Goal: Transaction & Acquisition: Purchase product/service

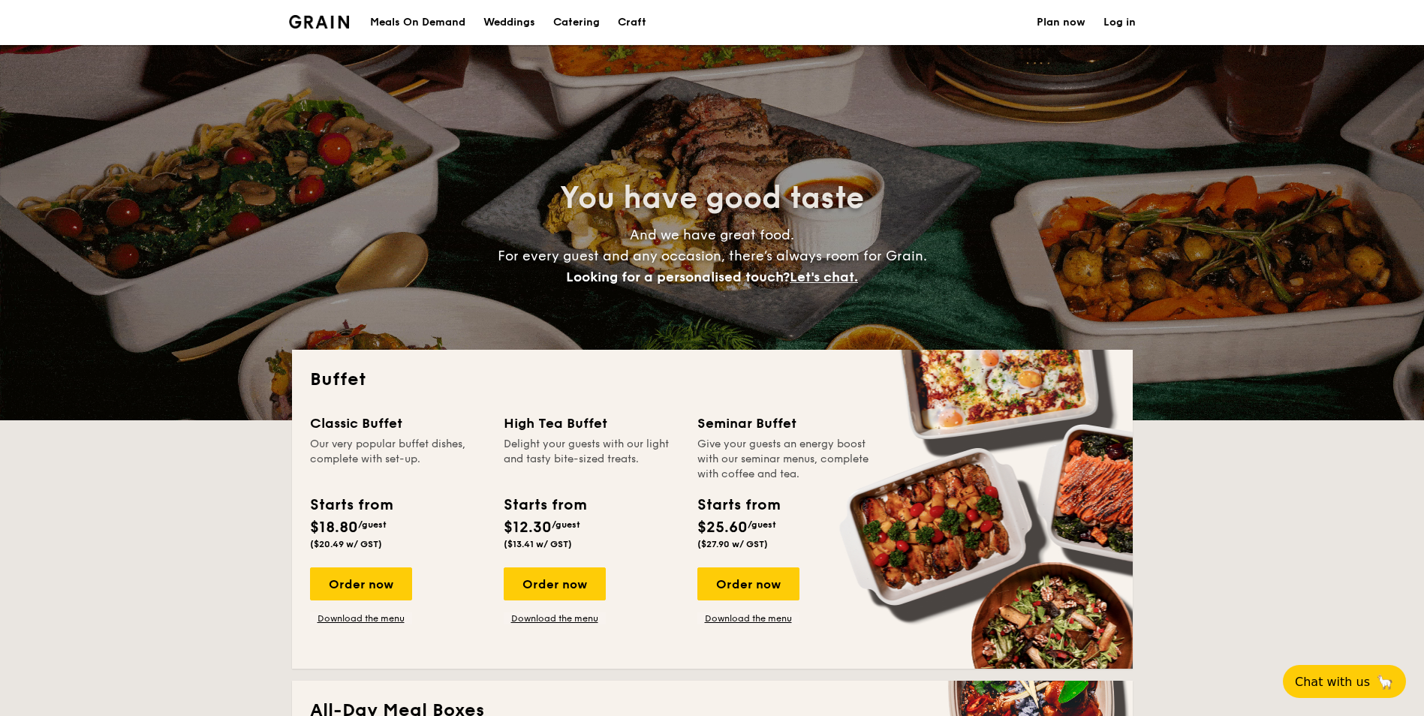
select select
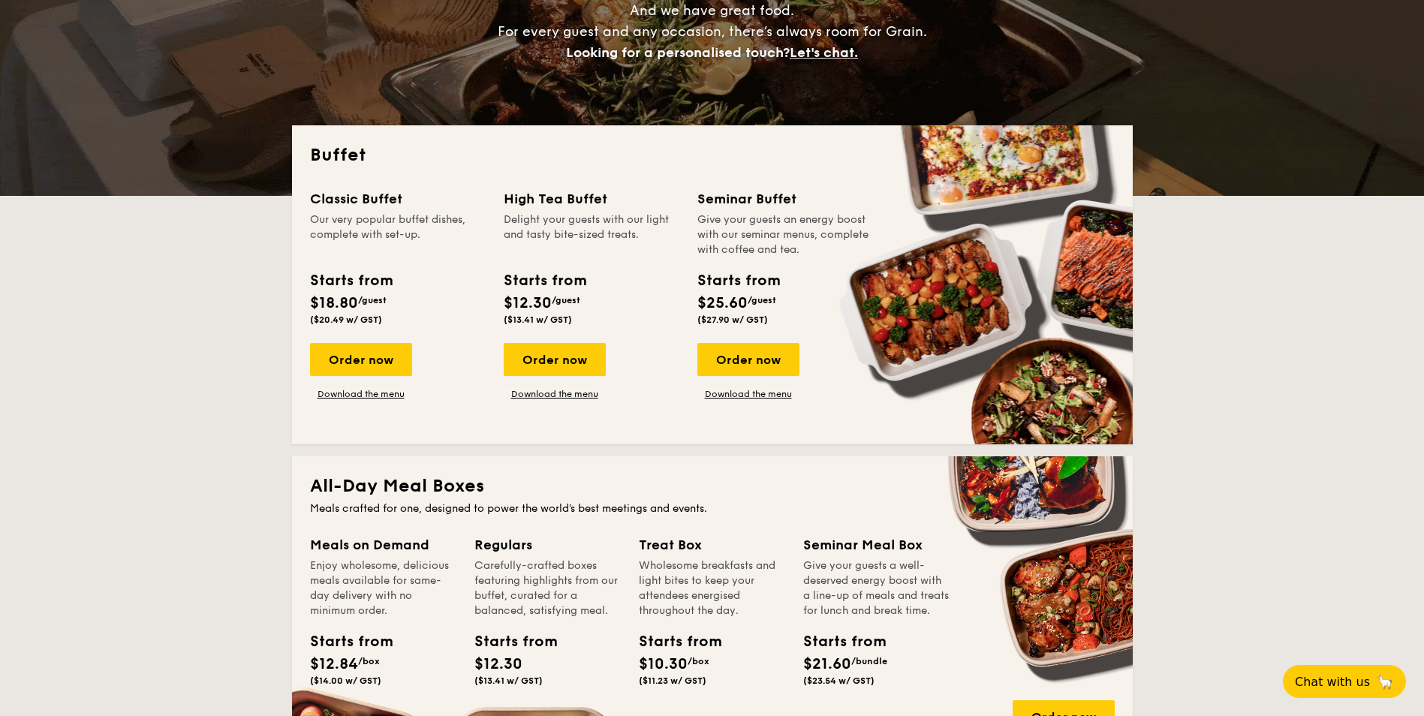
scroll to position [225, 0]
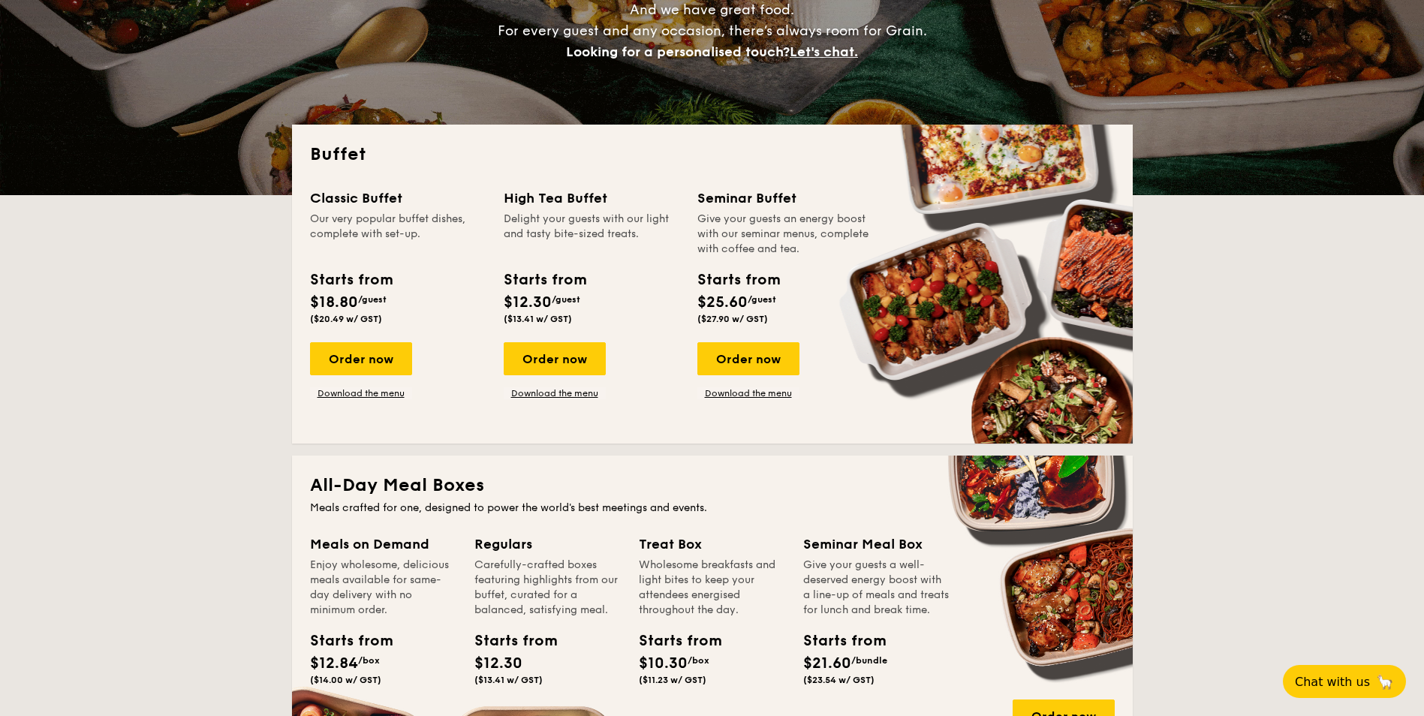
drag, startPoint x: 378, startPoint y: 356, endPoint x: 430, endPoint y: 369, distance: 54.3
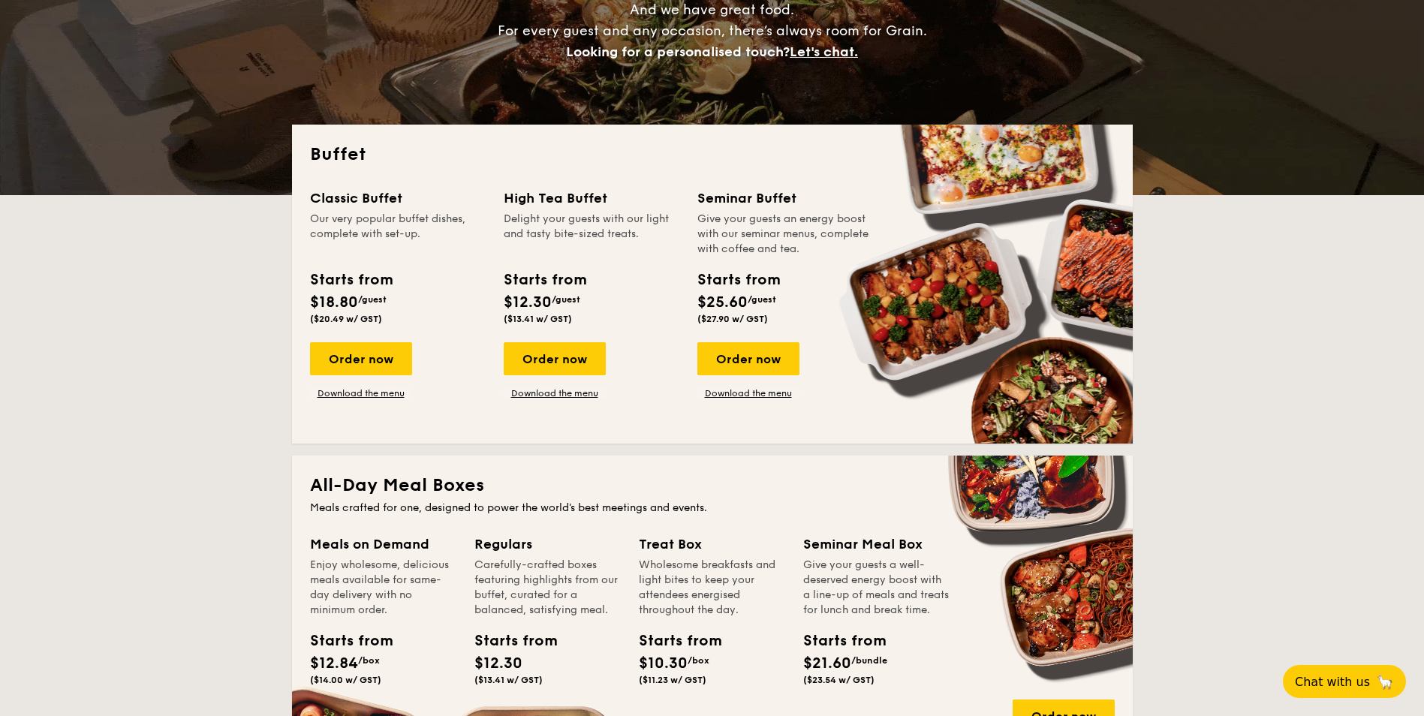
click at [378, 356] on div "Order now" at bounding box center [361, 358] width 102 height 33
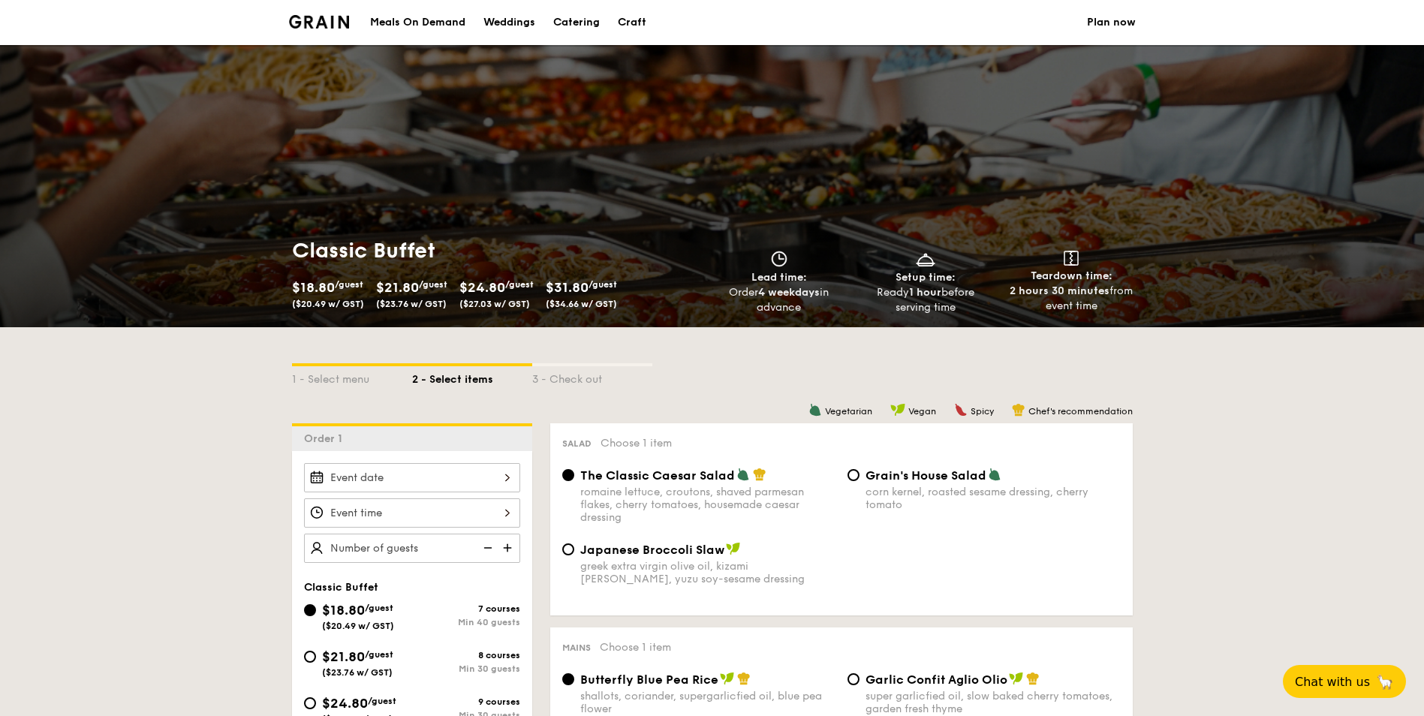
select select
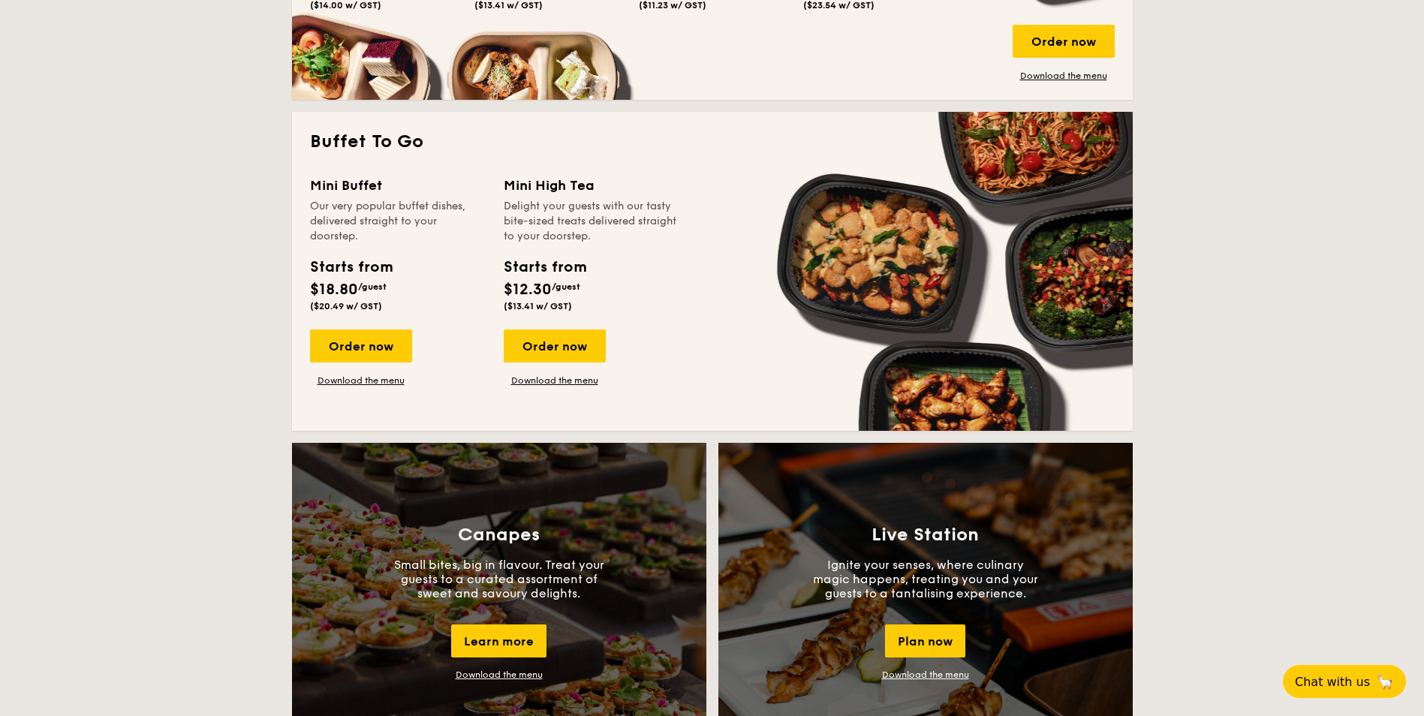
scroll to position [901, 0]
click at [373, 349] on div "Order now" at bounding box center [361, 345] width 102 height 33
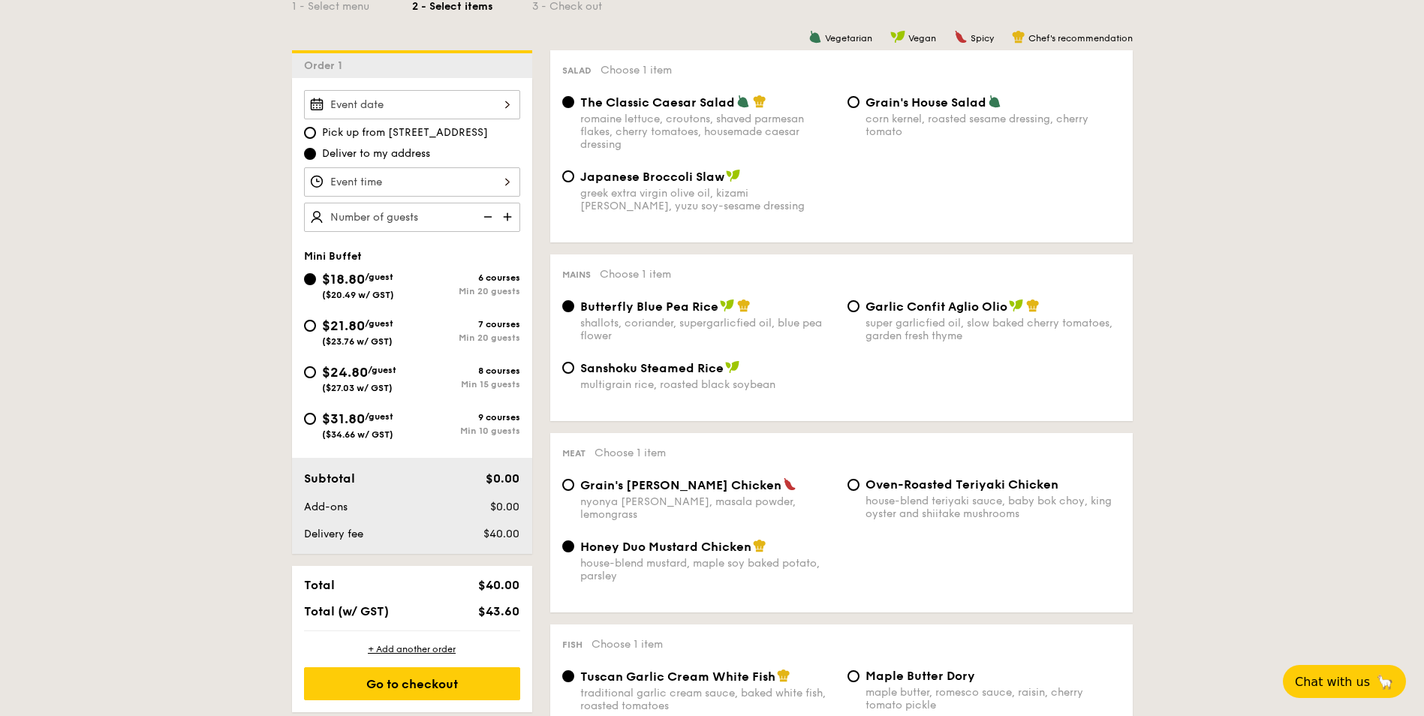
scroll to position [375, 0]
click at [311, 369] on input "$24.80 /guest ($27.03 w/ GST) 8 courses Min 15 guests" at bounding box center [310, 371] width 12 height 12
radio input "true"
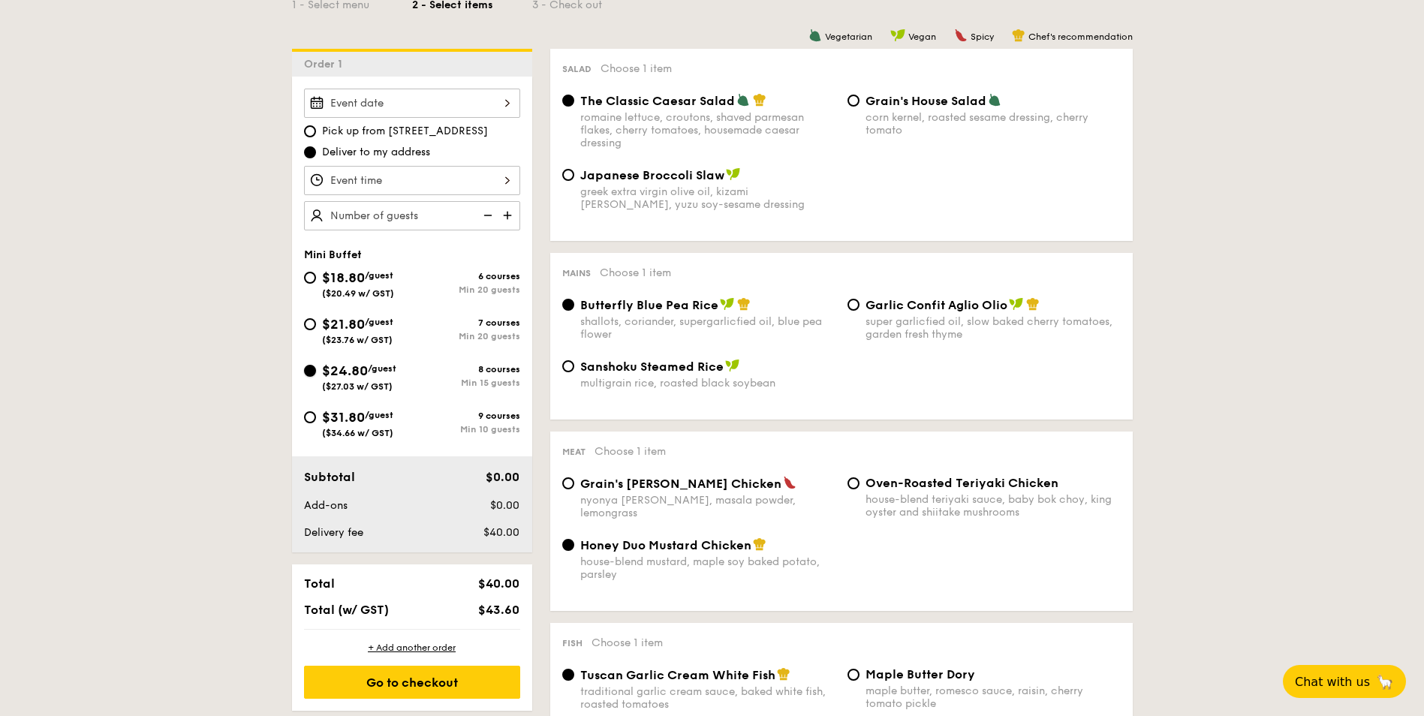
radio input "false"
radio input "true"
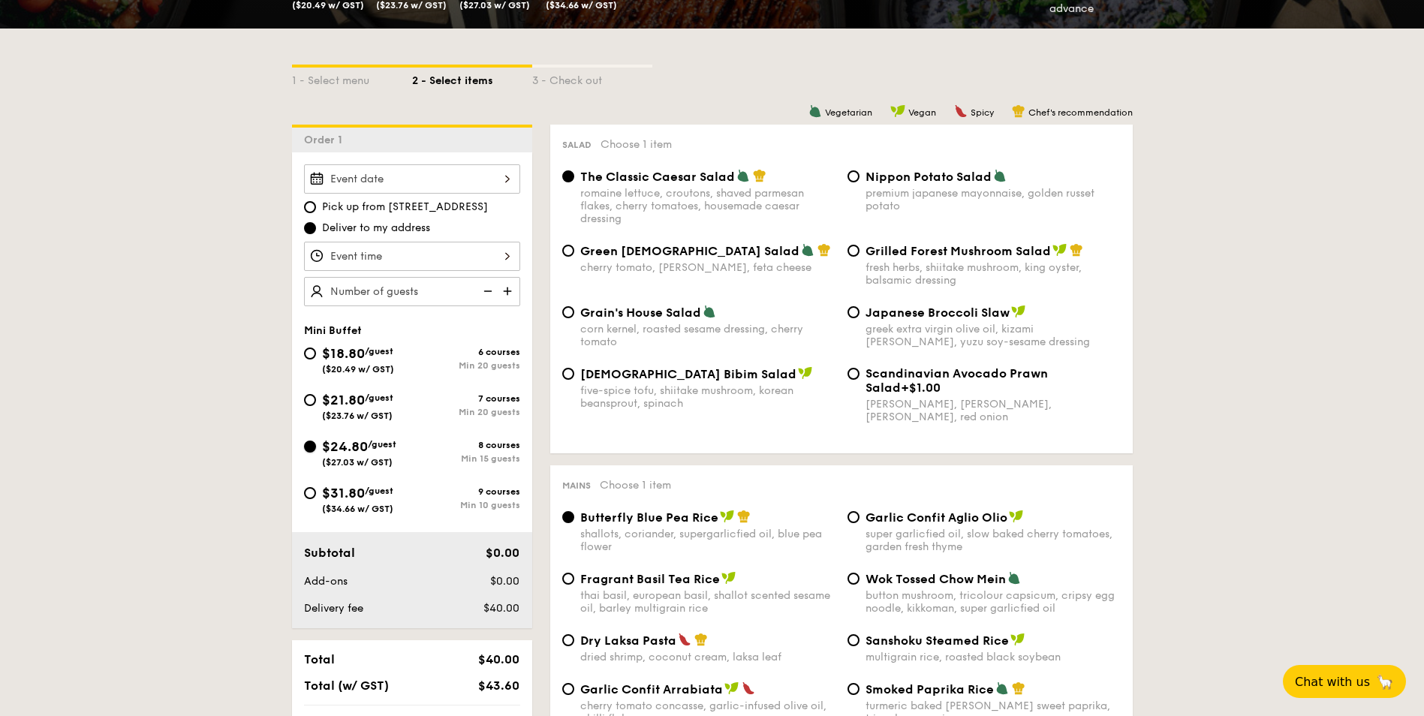
scroll to position [300, 0]
click at [513, 253] on div at bounding box center [412, 255] width 216 height 29
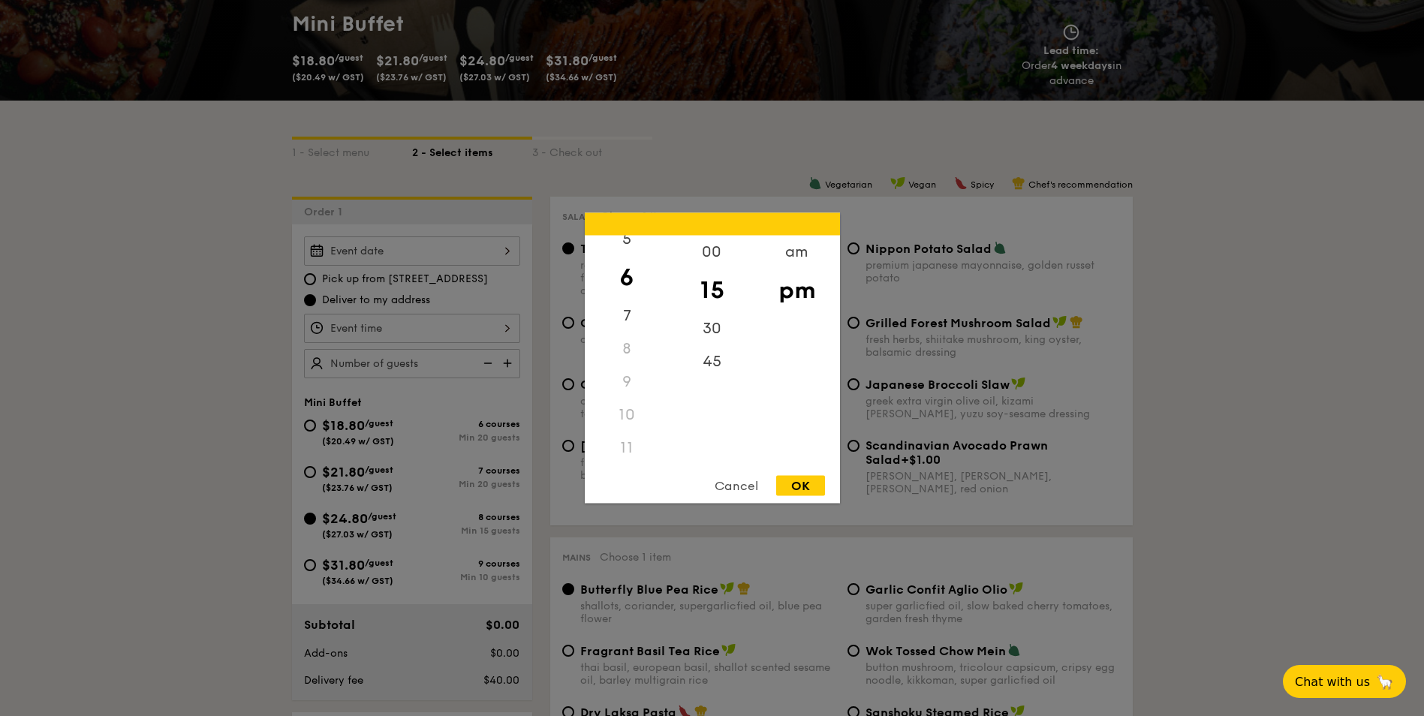
scroll to position [225, 0]
click at [727, 486] on div "Cancel" at bounding box center [737, 486] width 74 height 20
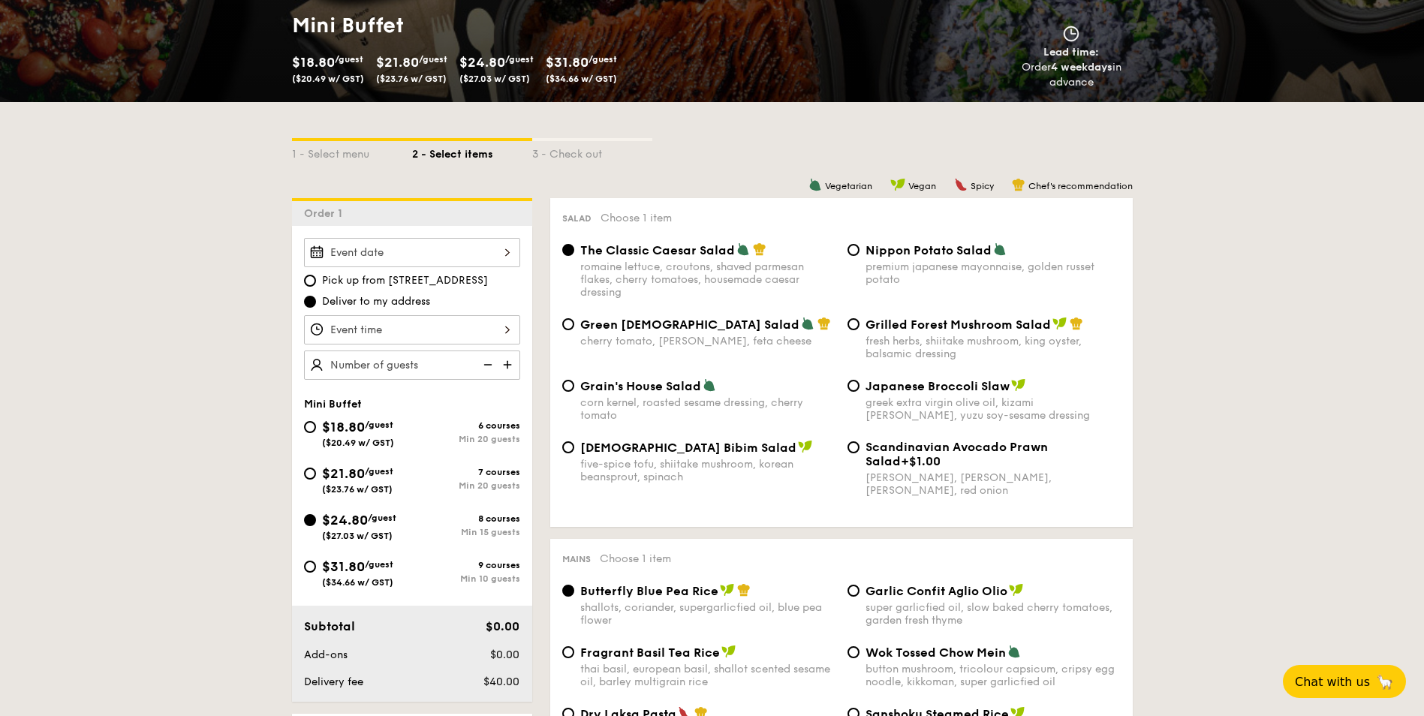
click at [382, 254] on div at bounding box center [412, 252] width 216 height 29
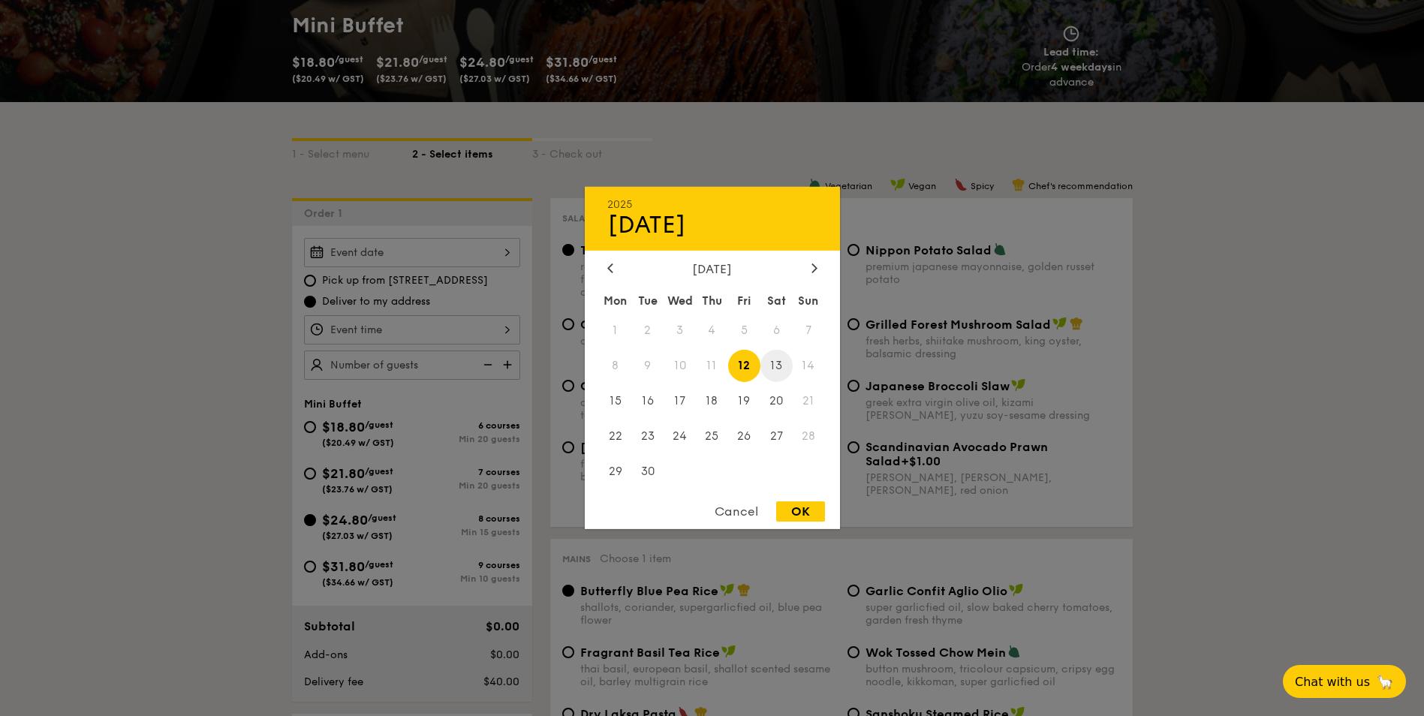
click at [781, 369] on span "13" at bounding box center [777, 366] width 32 height 32
click at [801, 515] on div "OK" at bounding box center [800, 512] width 49 height 20
type input "Sep 13, 2025"
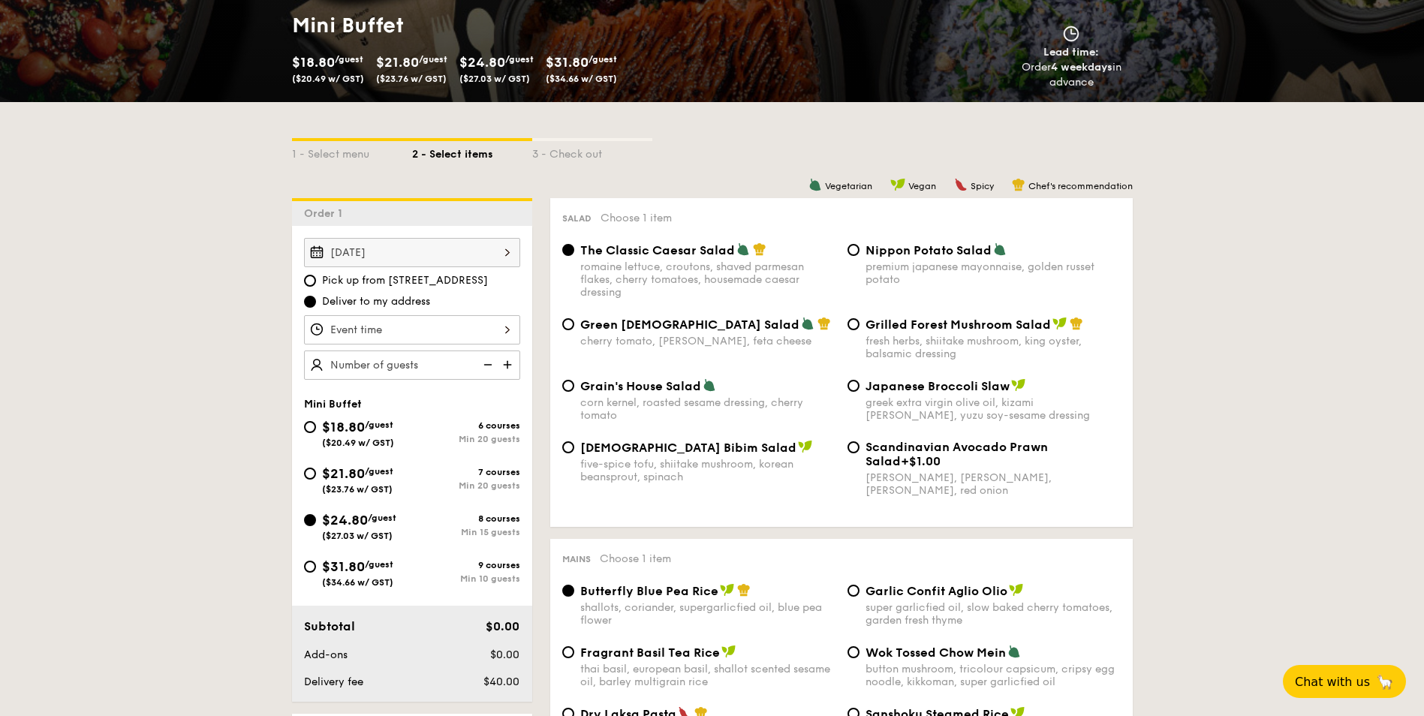
click at [475, 327] on div at bounding box center [412, 329] width 216 height 29
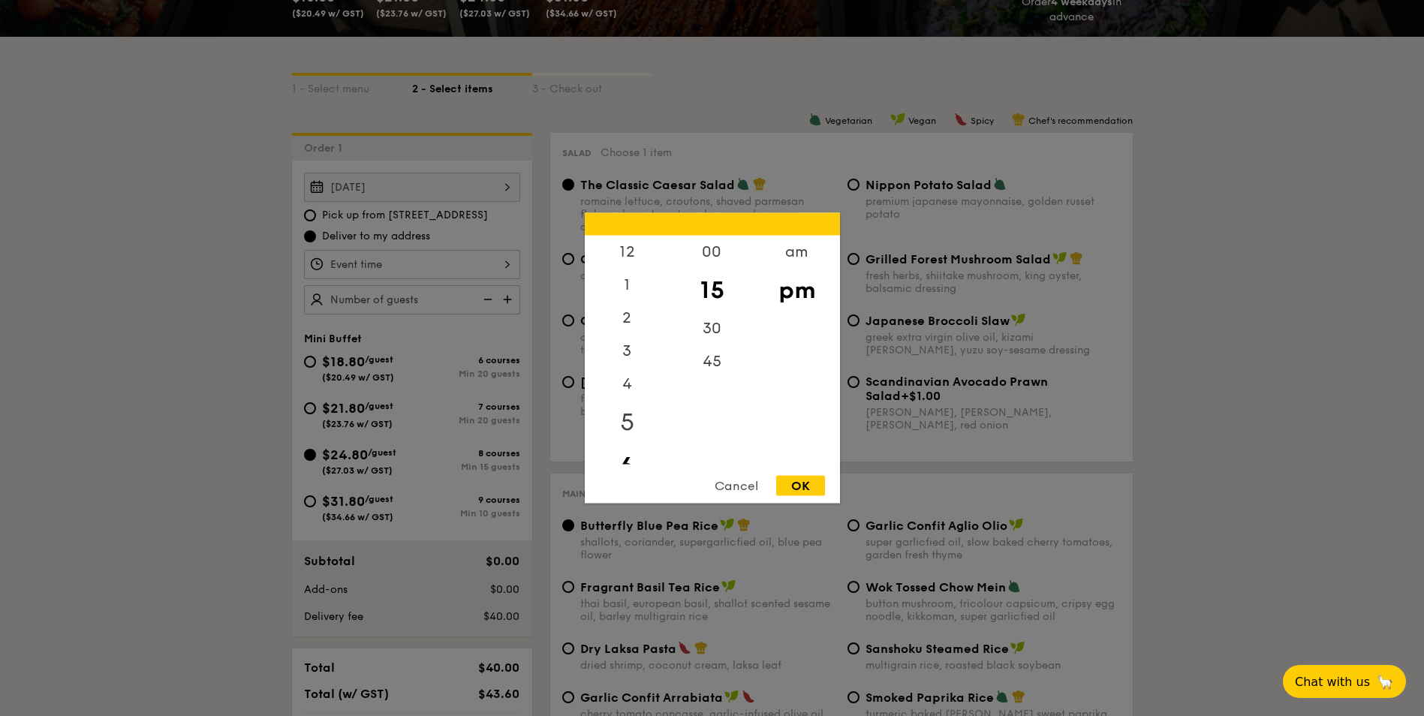
scroll to position [291, 0]
click at [628, 416] on div "5" at bounding box center [627, 423] width 85 height 44
click at [717, 326] on div "30" at bounding box center [712, 334] width 85 height 44
click at [806, 484] on div "OK" at bounding box center [800, 486] width 49 height 20
type input "5:30PM"
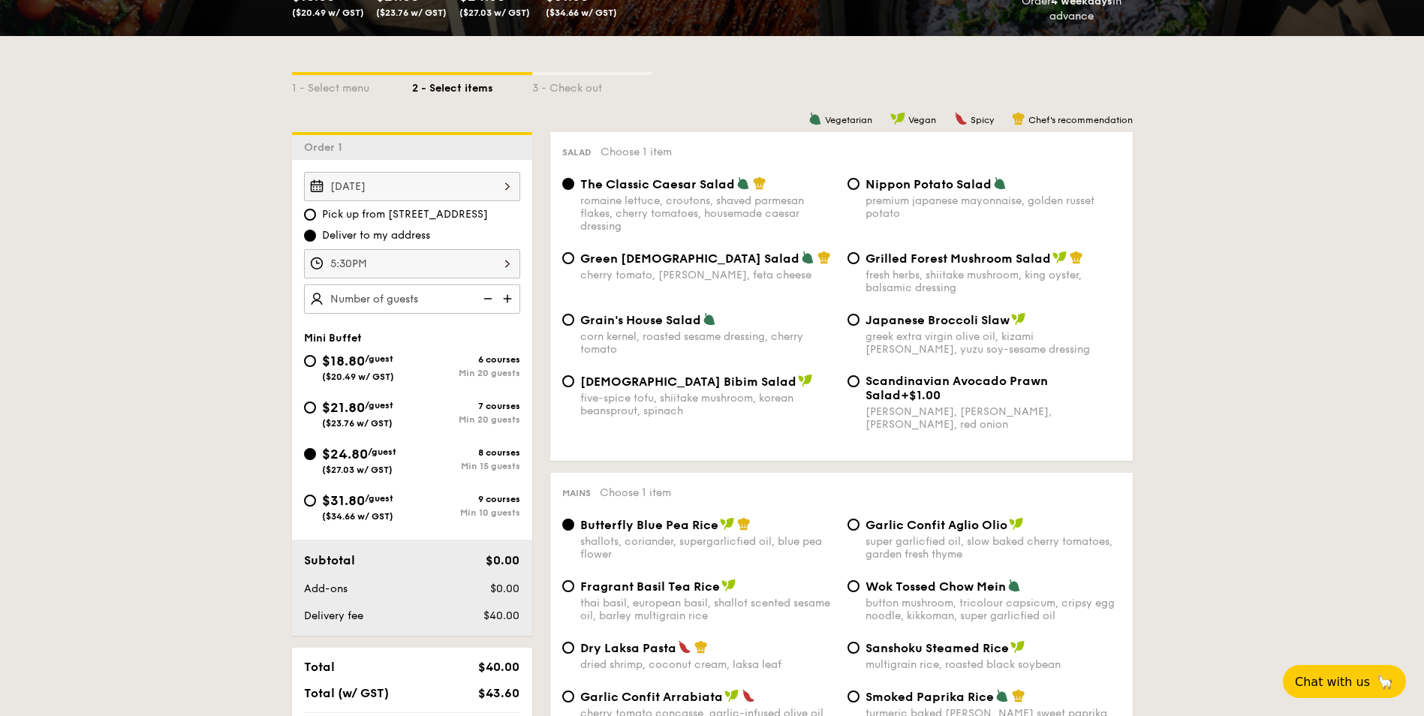
click at [502, 296] on img at bounding box center [509, 299] width 23 height 29
type input "15 guests"
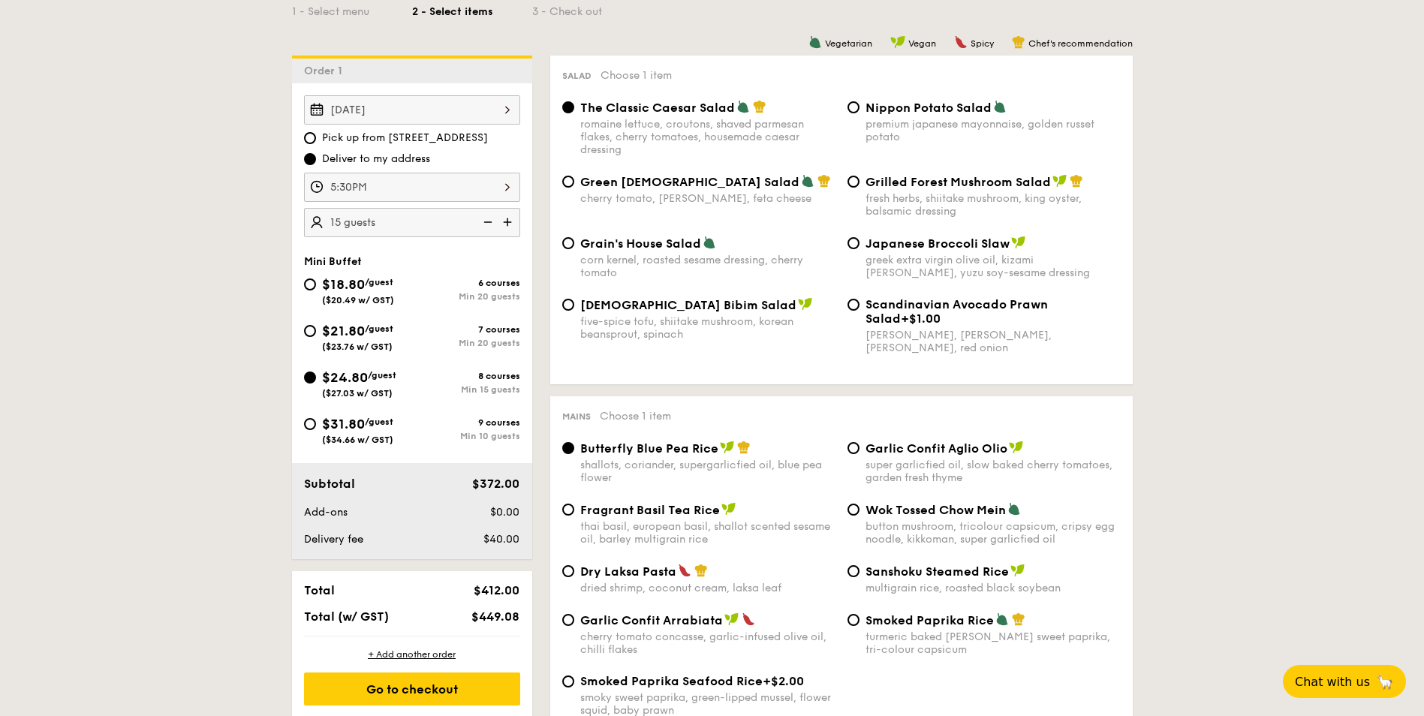
scroll to position [367, 0]
click at [333, 140] on span "Pick up from 5 Burn Road #05-01" at bounding box center [405, 138] width 166 height 15
click at [316, 140] on input "Pick up from 5 Burn Road #05-01" at bounding box center [310, 139] width 12 height 12
radio input "true"
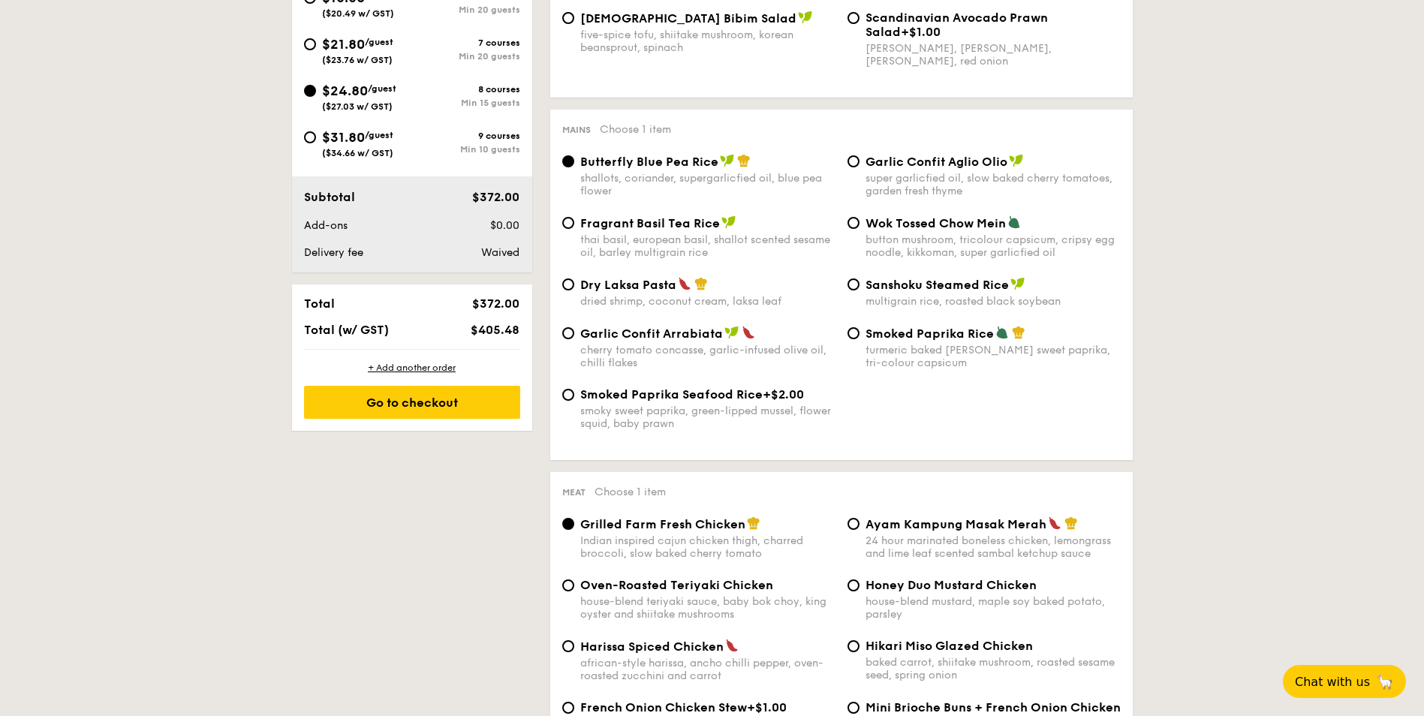
scroll to position [655, 0]
click at [1131, 411] on div "Mains Choose 1 item Butterfly Blue Pea Rice shallots, coriander, supergarlicfie…" at bounding box center [841, 284] width 583 height 351
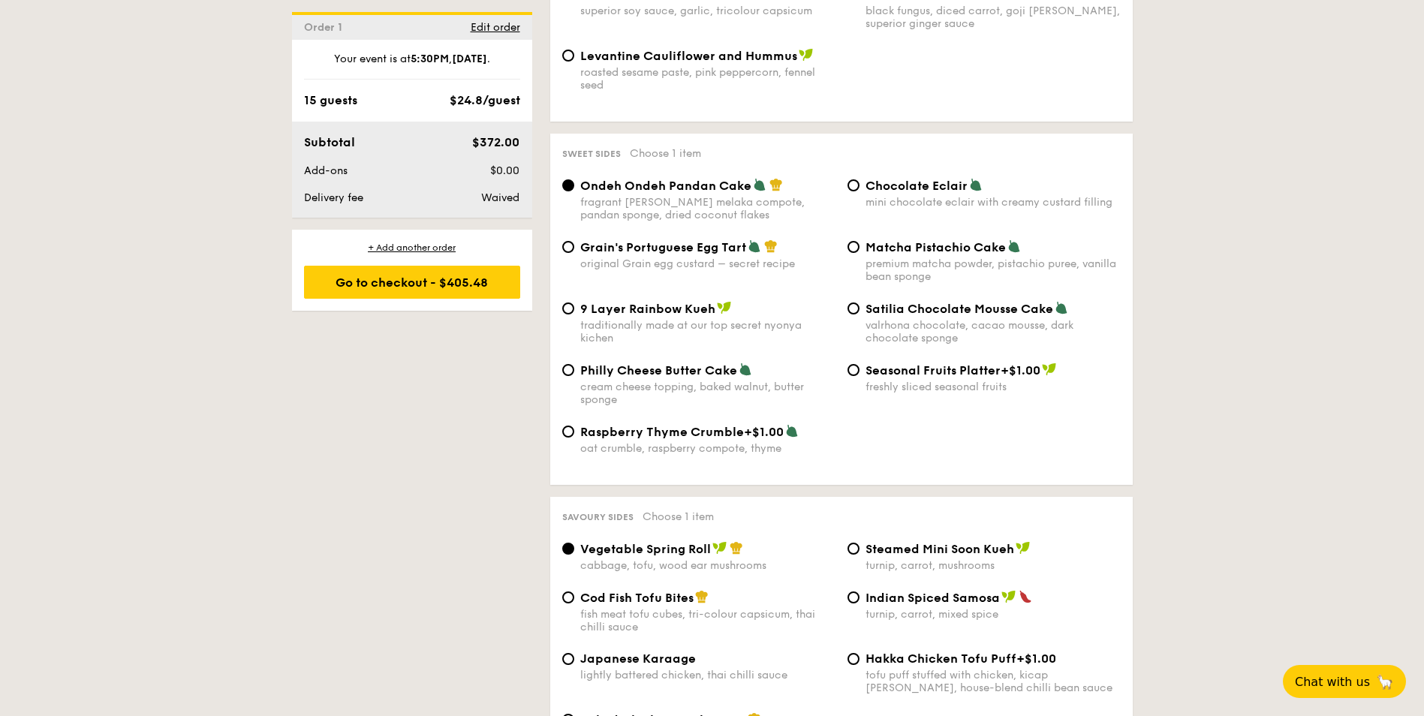
scroll to position [2149, 0]
click at [351, 449] on div "1 - Select menu 2 - Select items 3 - Check out Order 1 Sep 13, 2025 Pick up fro…" at bounding box center [712, 484] width 865 height 4611
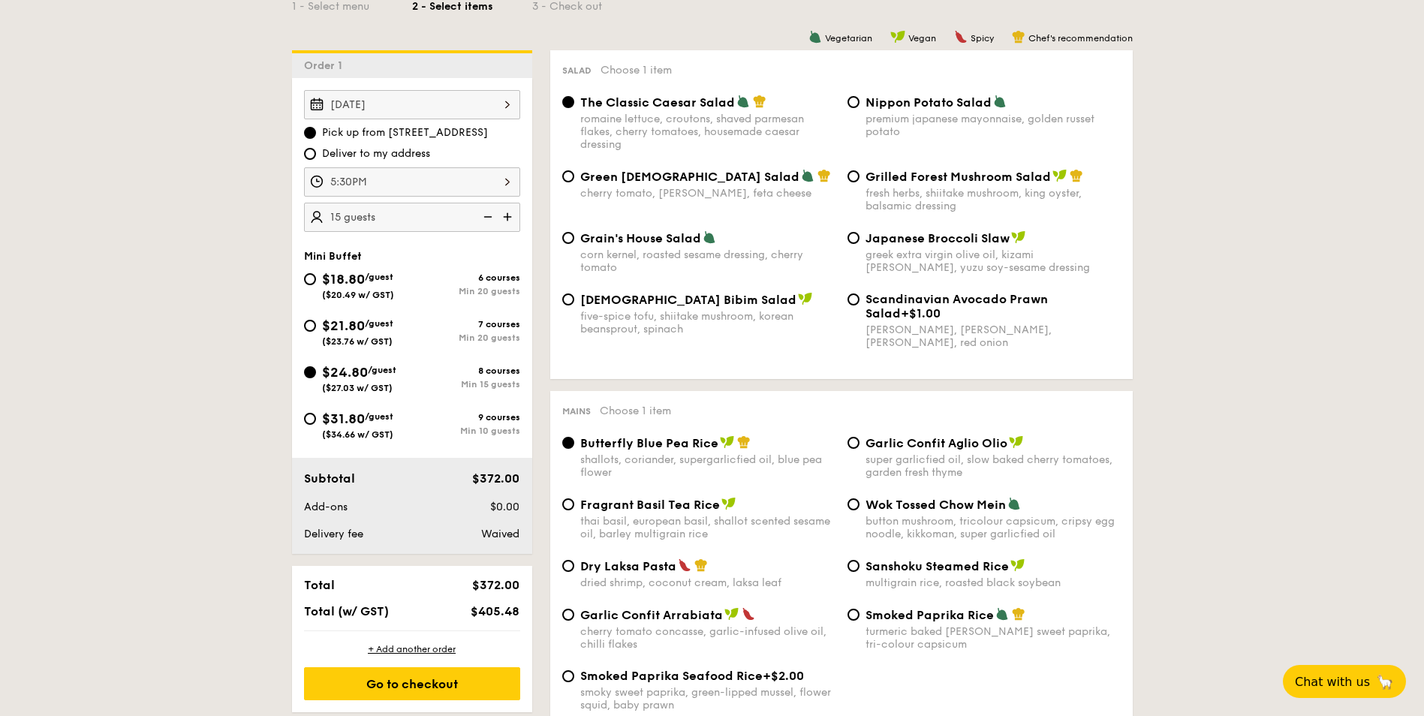
scroll to position [374, 0]
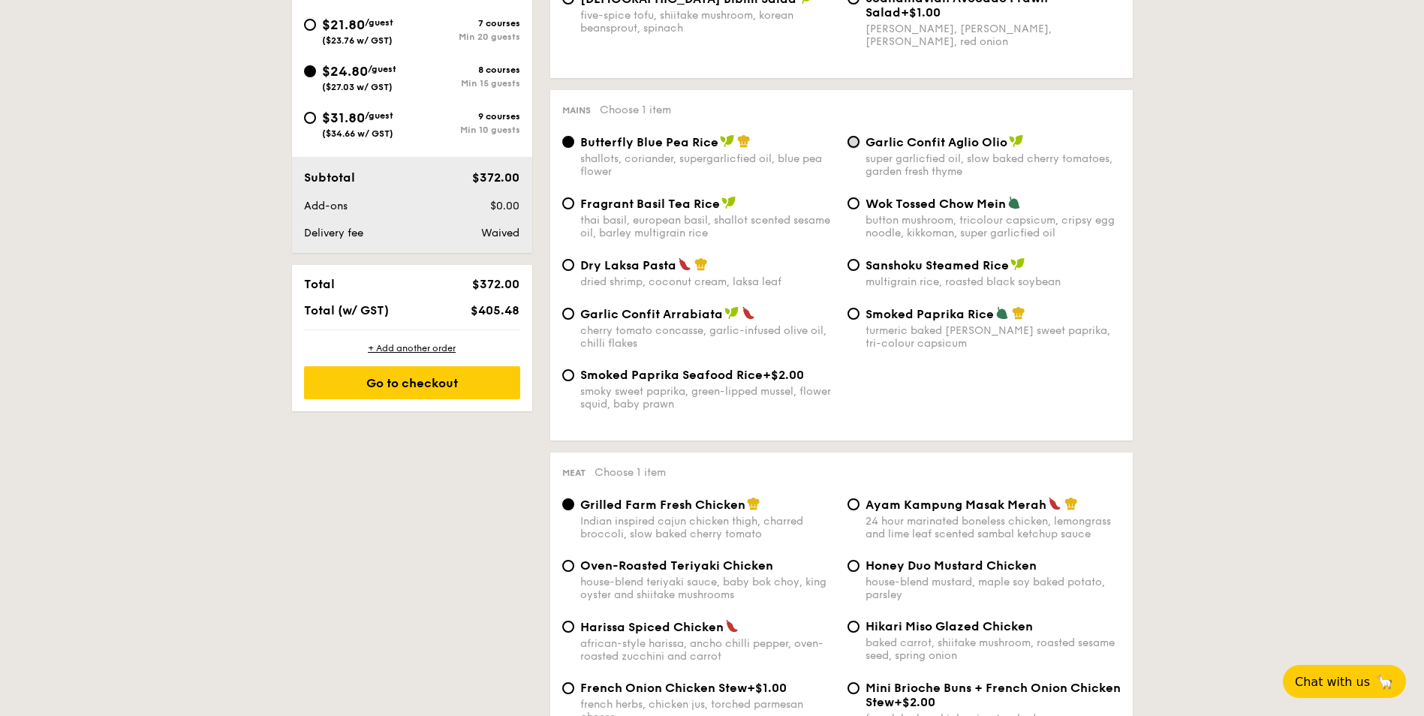
click at [856, 140] on input "Garlic Confit Aglio Olio super garlicfied oil, slow baked cherry tomatoes, gard…" at bounding box center [854, 142] width 12 height 12
radio input "true"
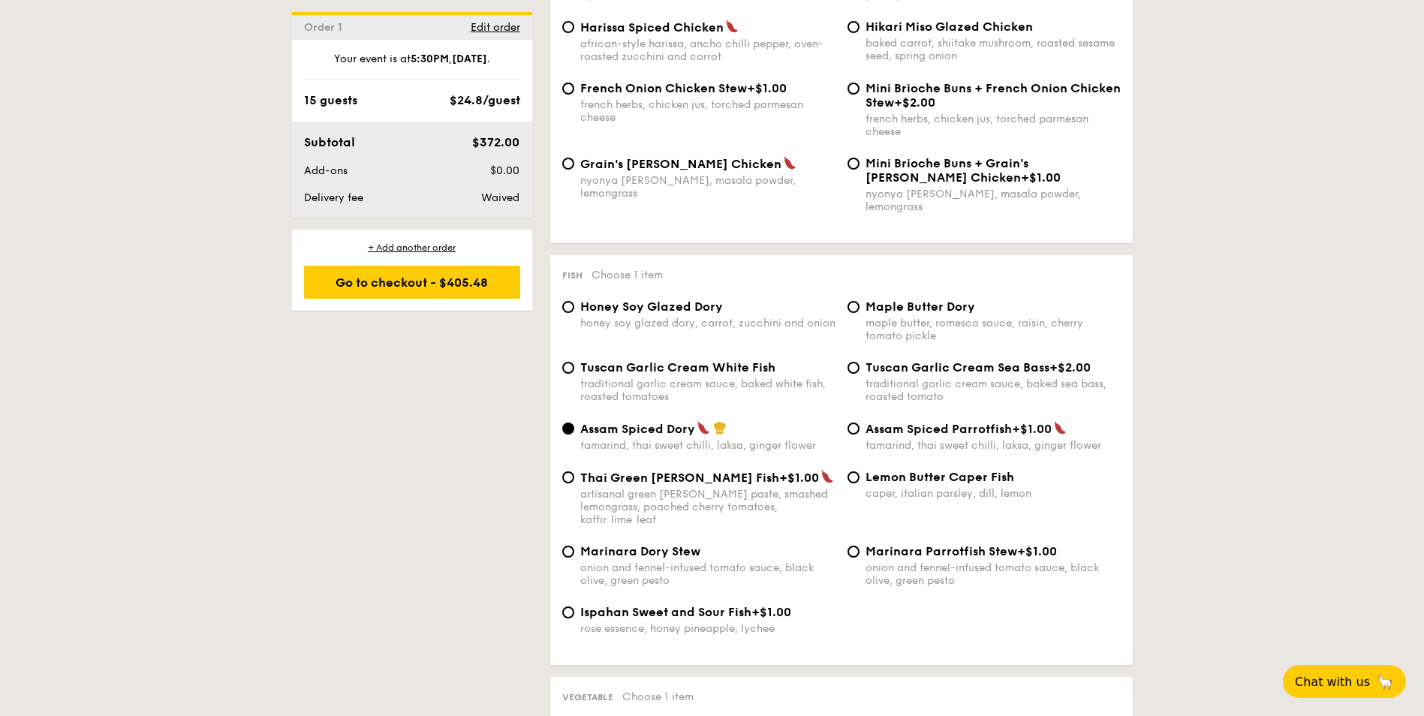
scroll to position [1275, 0]
click at [572, 361] on input "Tuscan Garlic Cream White Fish traditional garlic cream sauce, baked white fish…" at bounding box center [568, 367] width 12 height 12
radio input "true"
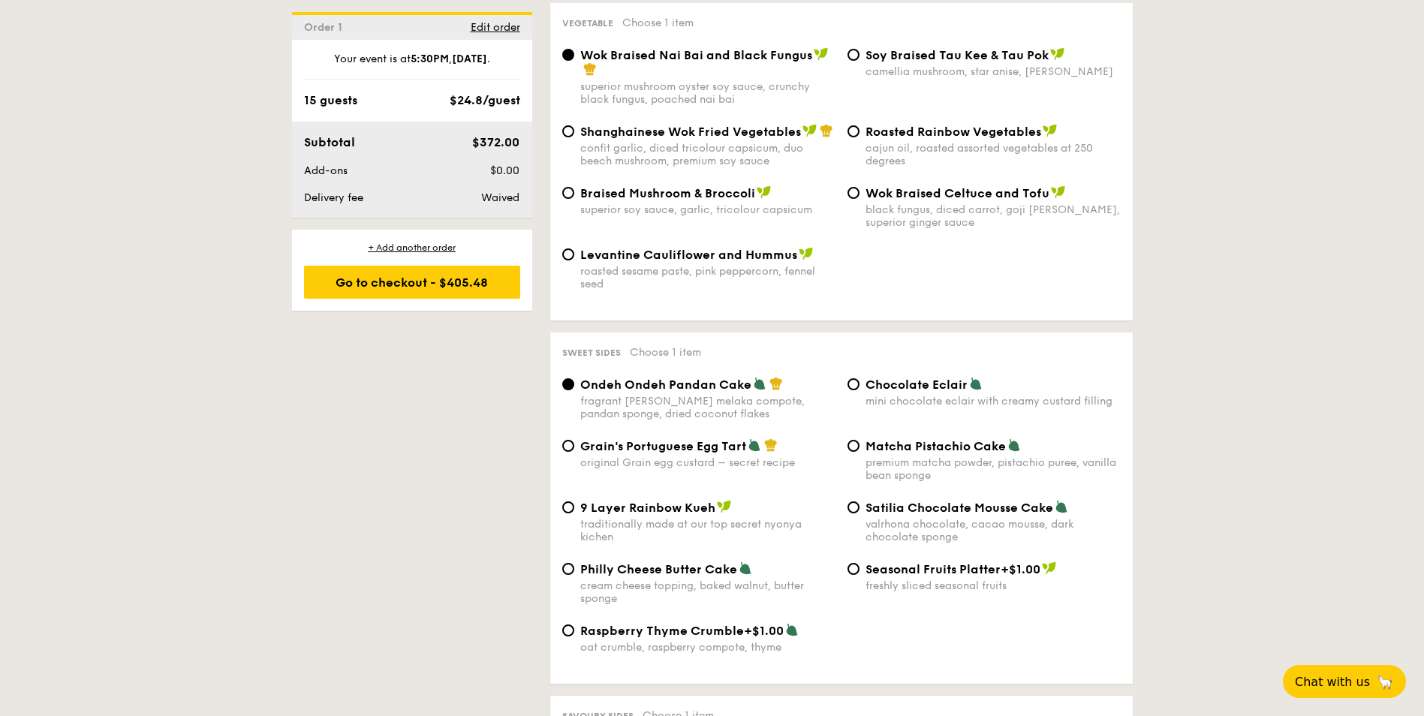
scroll to position [1949, 0]
click at [565, 562] on input "Philly Cheese Butter Cake cream cheese topping, baked walnut, butter sponge" at bounding box center [568, 568] width 12 height 12
radio input "true"
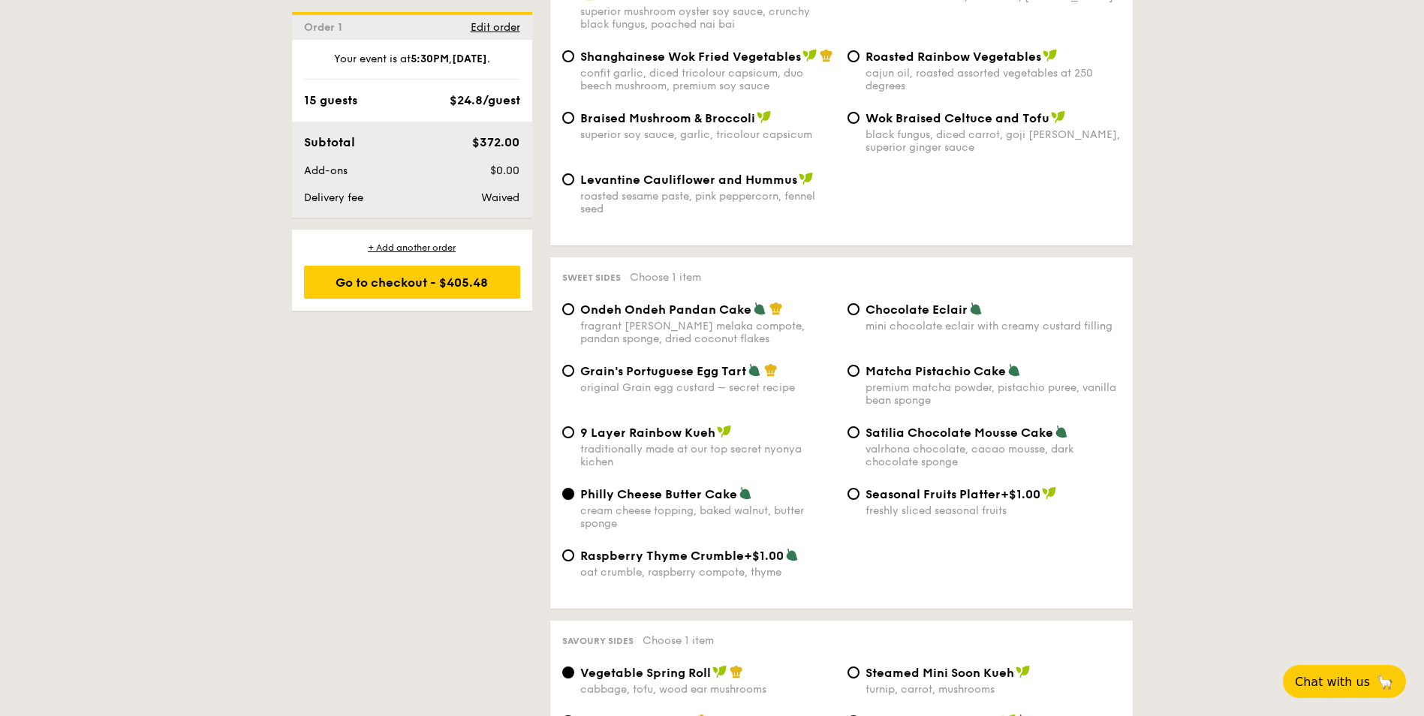
scroll to position [2024, 0]
click at [571, 303] on input "Ondeh Ondeh Pandan Cake fragrant gula melaka compote, pandan sponge, dried coco…" at bounding box center [568, 309] width 12 height 12
radio input "true"
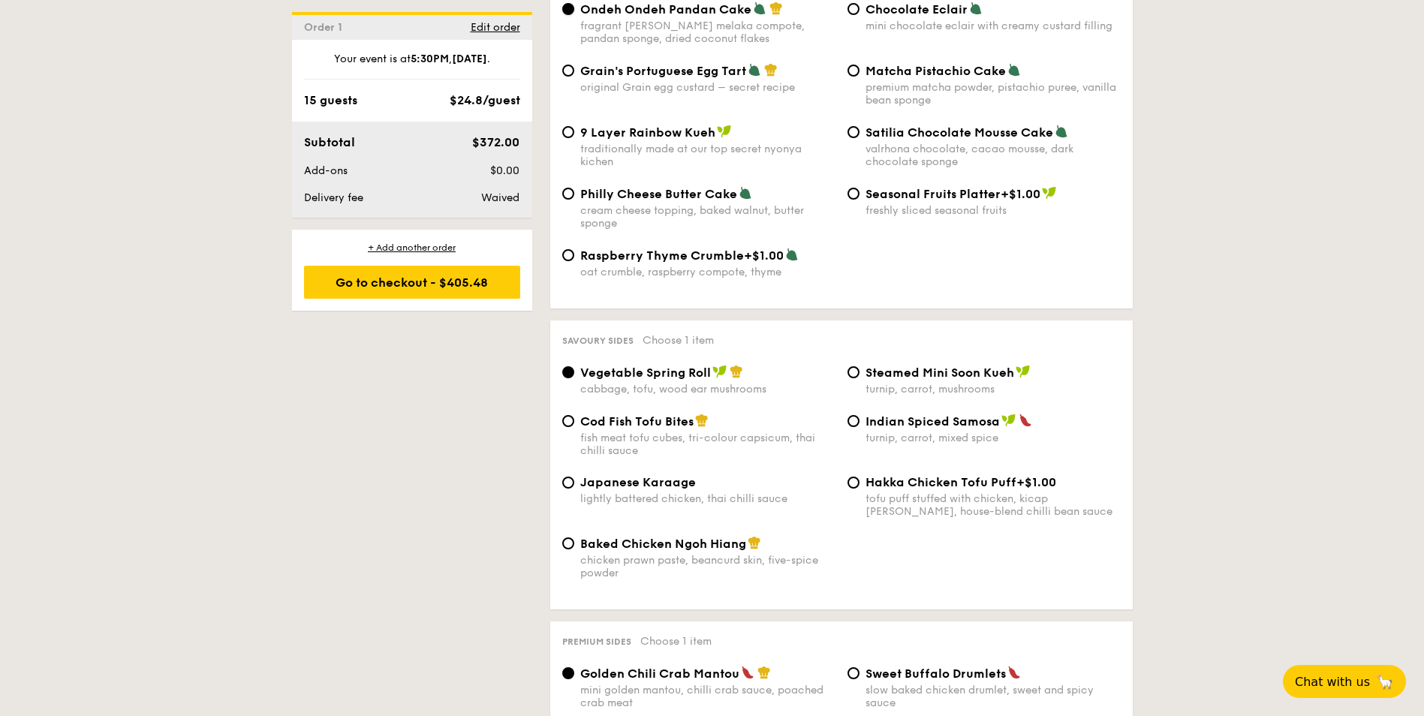
scroll to position [2324, 0]
click at [566, 414] on input "Cod Fish Tofu Bites fish meat tofu cubes, tri-colour capsicum, thai chilli sauce" at bounding box center [568, 420] width 12 height 12
radio input "true"
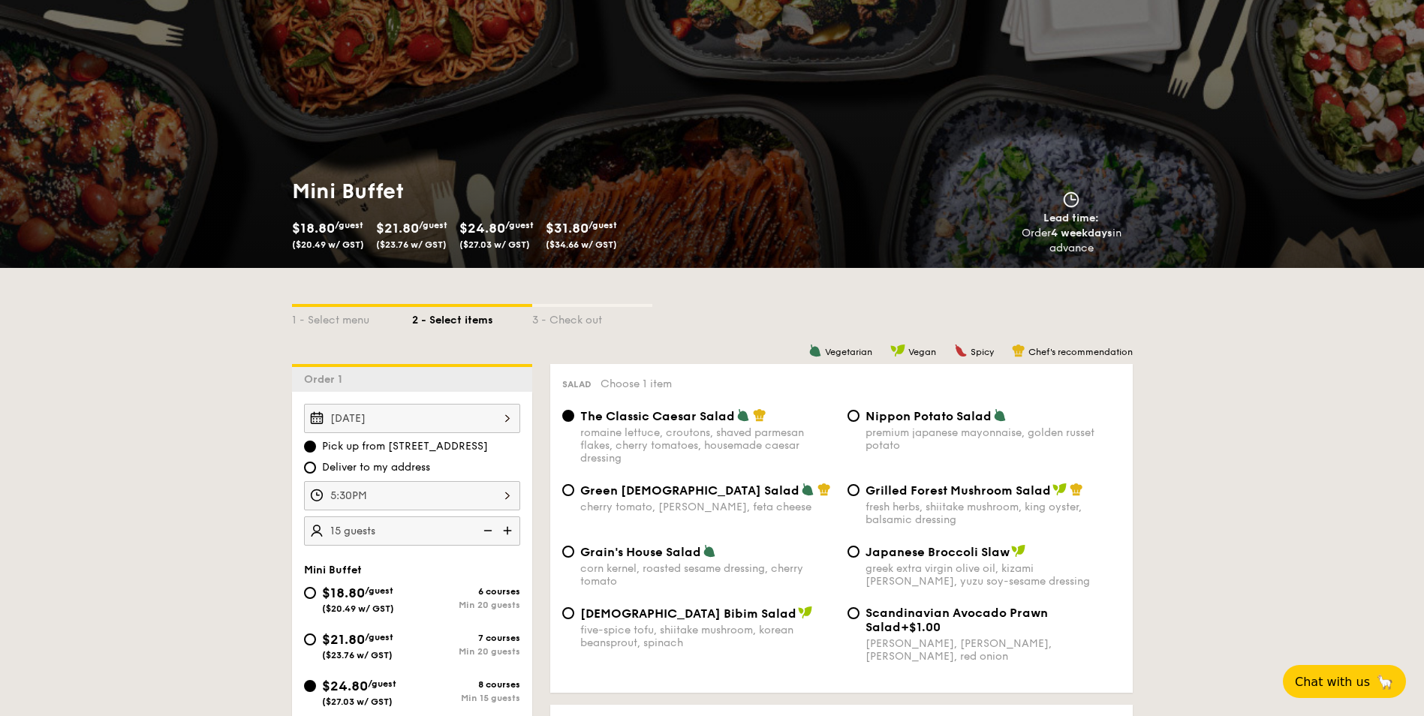
scroll to position [0, 0]
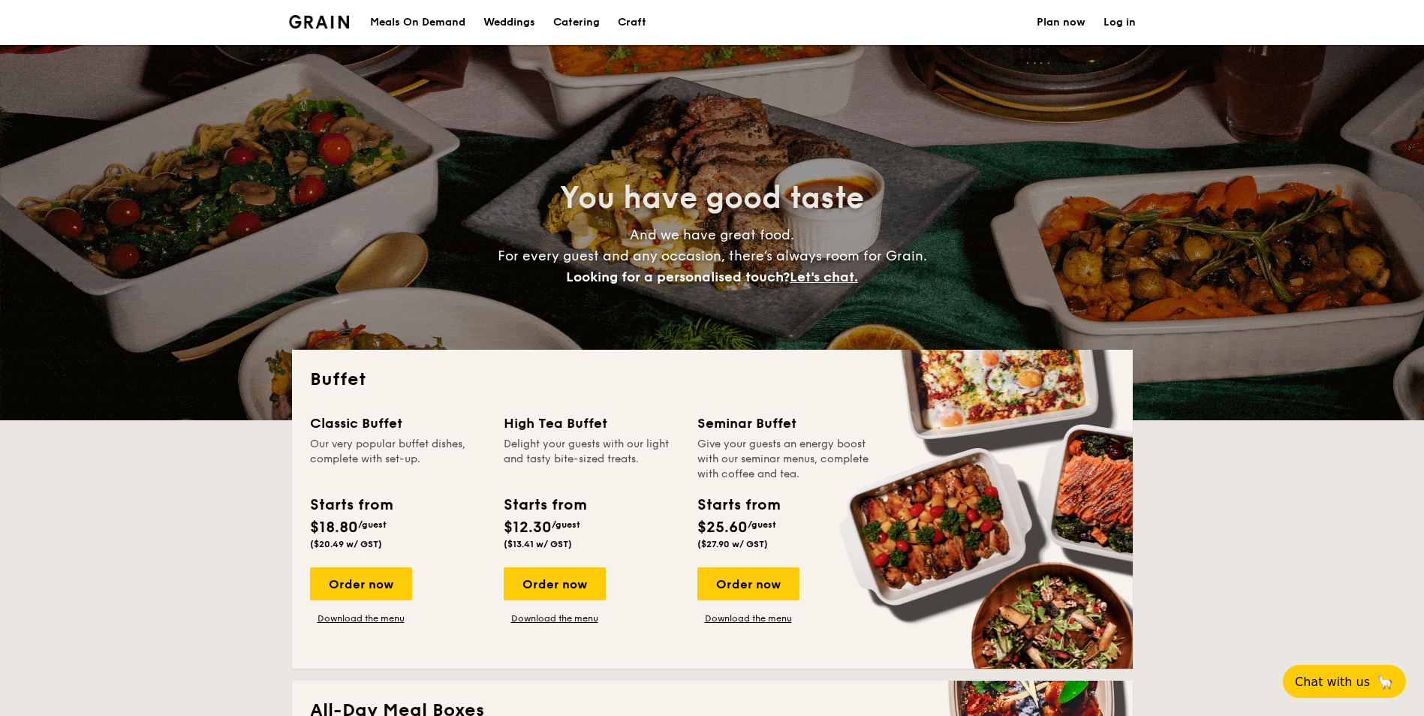
select select
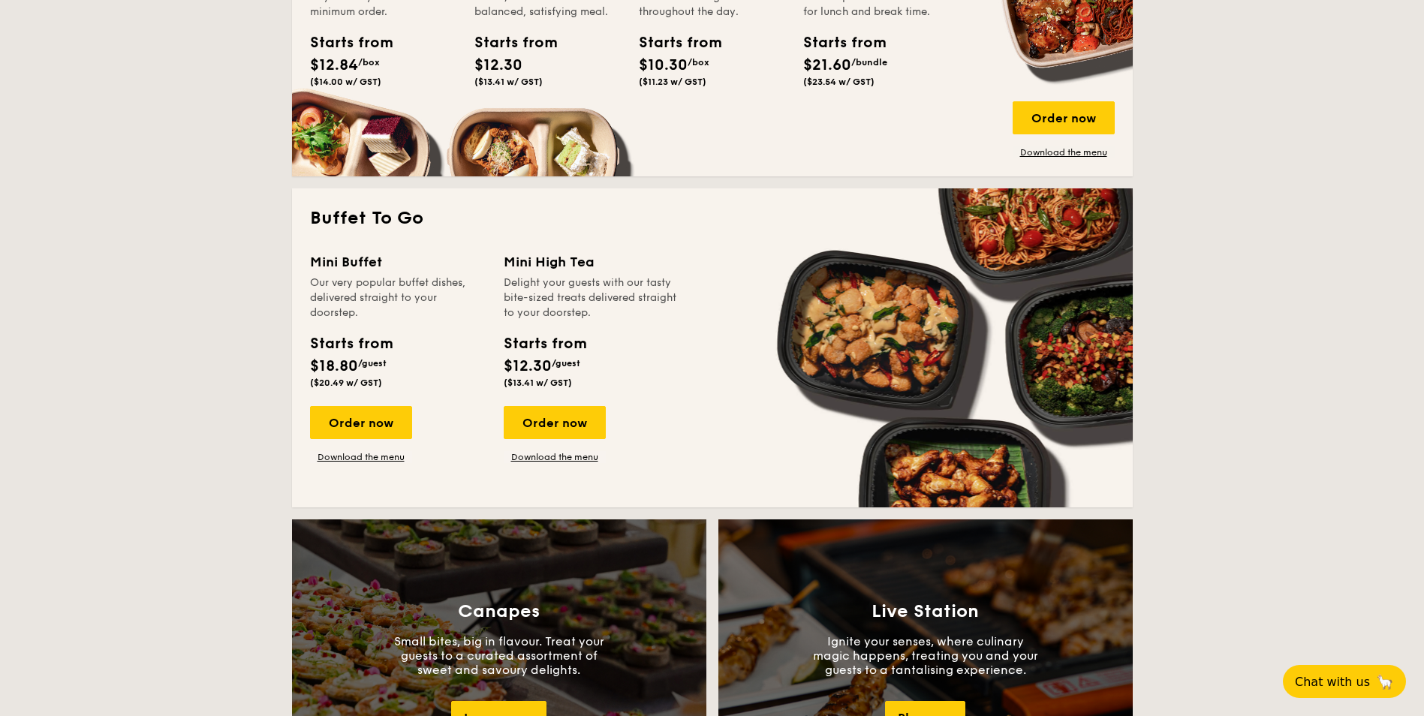
scroll to position [824, 0]
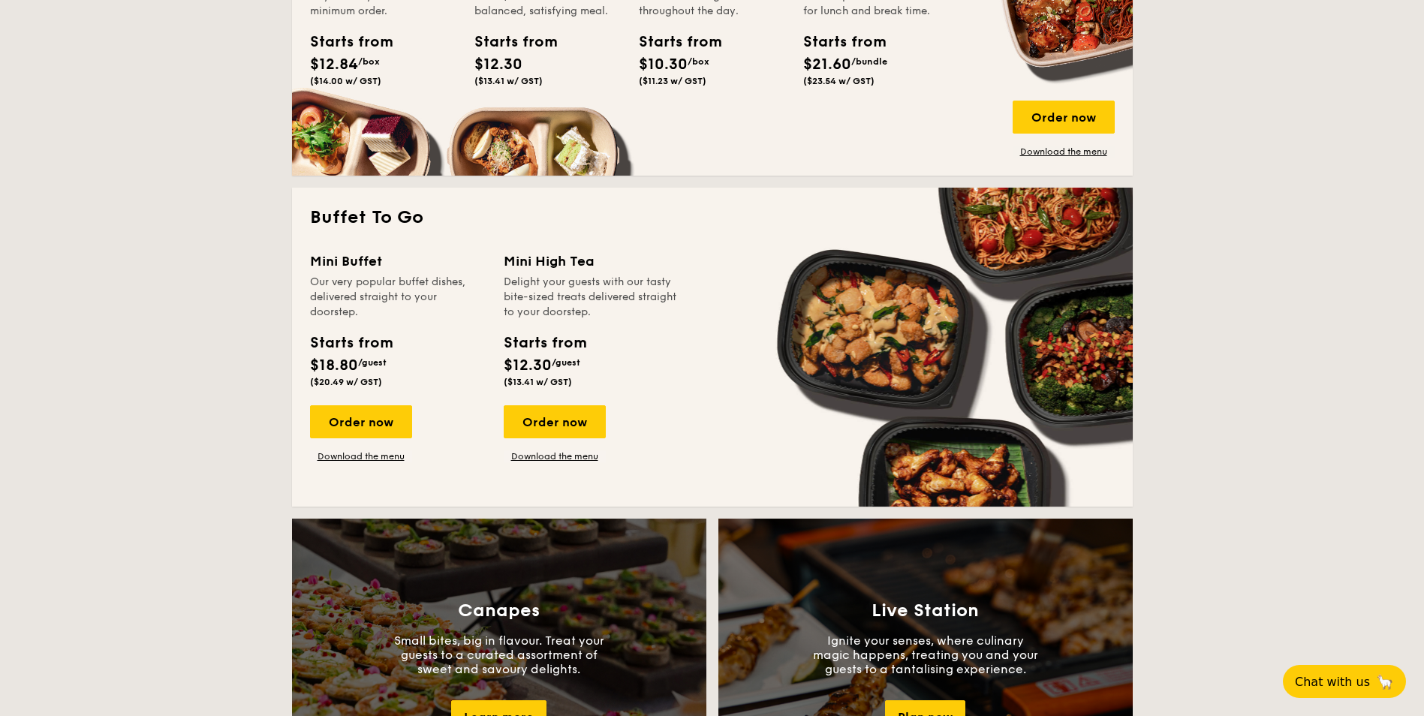
click at [345, 462] on div "Mini Buffet Our very popular buffet dishes, delivered straight to your doorstep…" at bounding box center [712, 370] width 805 height 238
click at [347, 457] on link "Download the menu" at bounding box center [361, 456] width 102 height 12
